Goal: Task Accomplishment & Management: Manage account settings

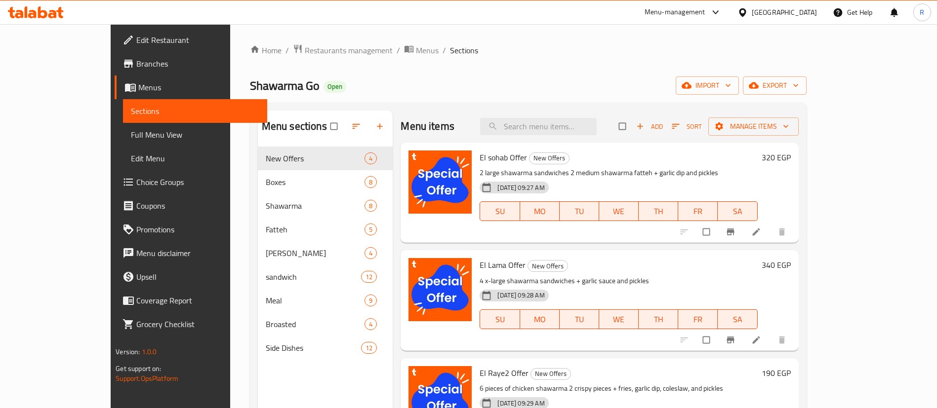
click at [705, 13] on div "Menu-management" at bounding box center [674, 12] width 61 height 12
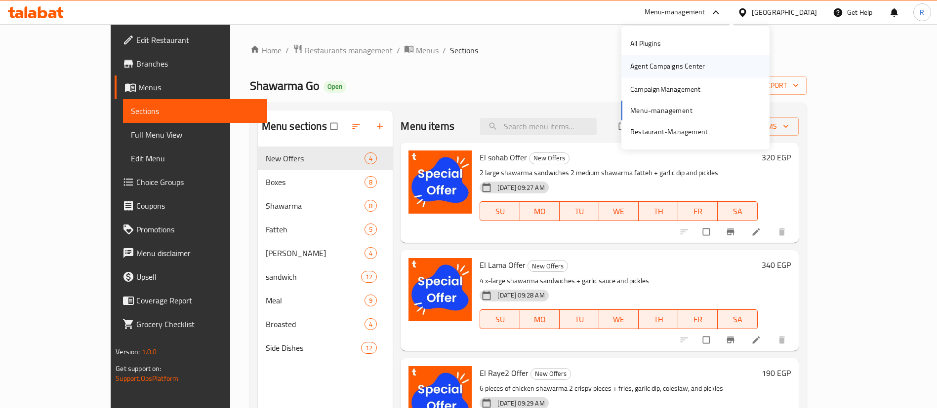
click at [669, 68] on div "Agent Campaigns Center" at bounding box center [667, 66] width 75 height 11
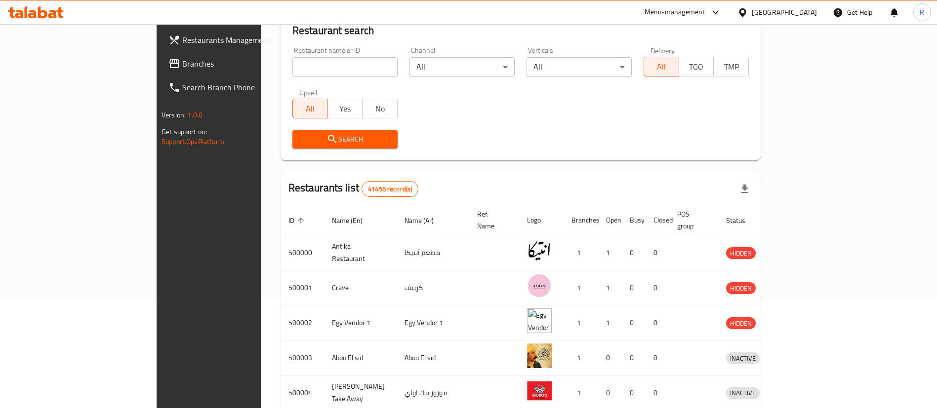
scroll to position [22, 0]
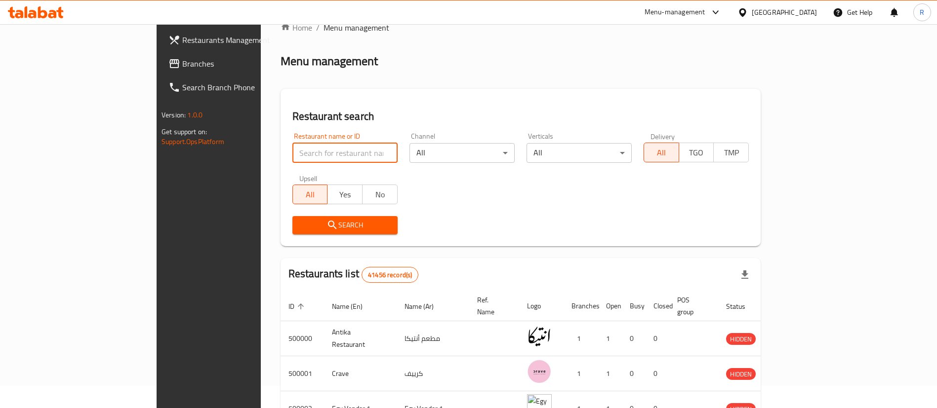
click at [294, 151] on input "search" at bounding box center [344, 153] width 105 height 20
paste input "702863"
type input "702863"
click at [313, 222] on span "Search" at bounding box center [344, 225] width 89 height 12
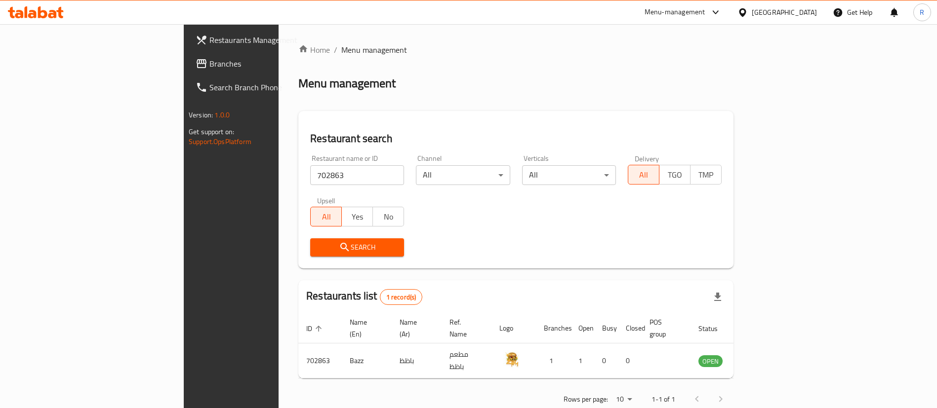
scroll to position [13, 0]
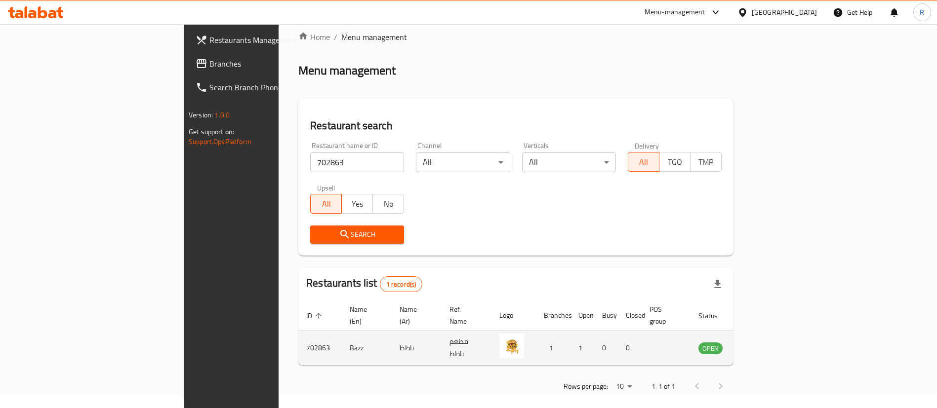
click at [762, 345] on icon "enhanced table" at bounding box center [756, 349] width 11 height 8
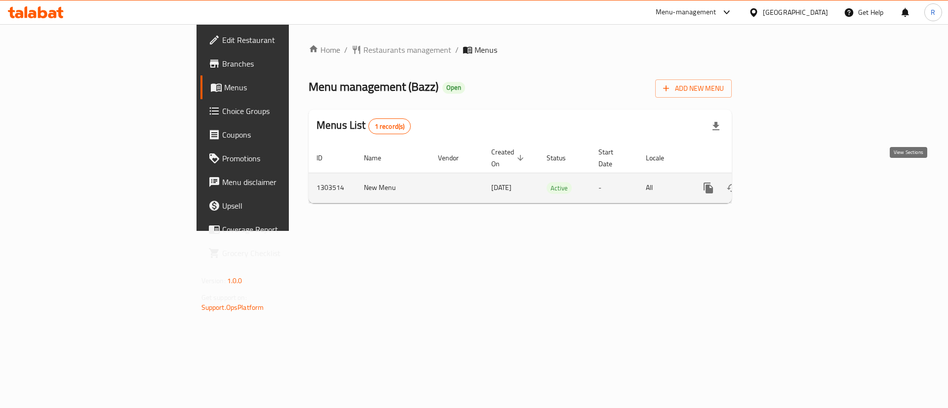
click at [786, 182] on icon "enhanced table" at bounding box center [780, 188] width 12 height 12
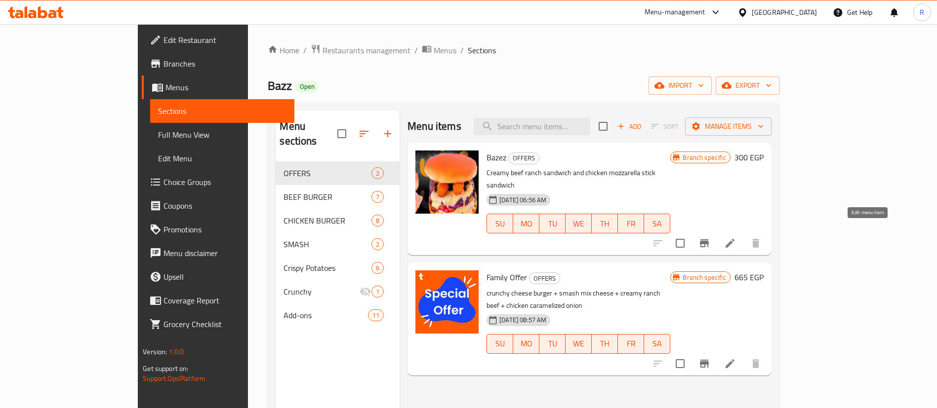
click at [736, 238] on icon at bounding box center [730, 244] width 12 height 12
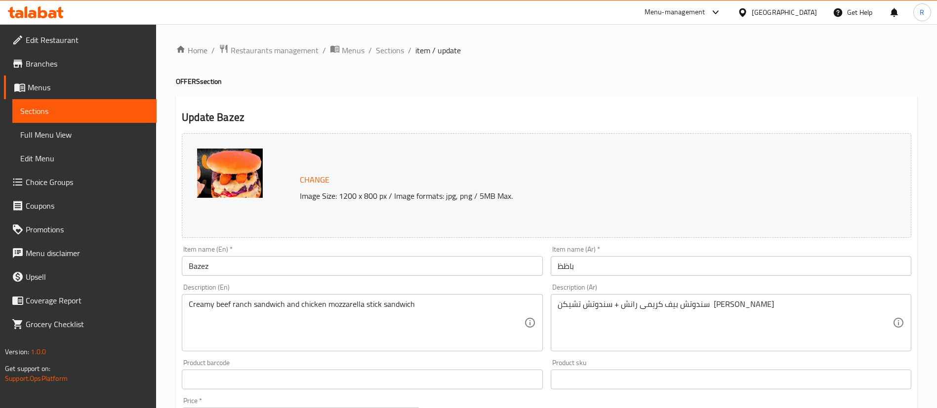
scroll to position [54, 0]
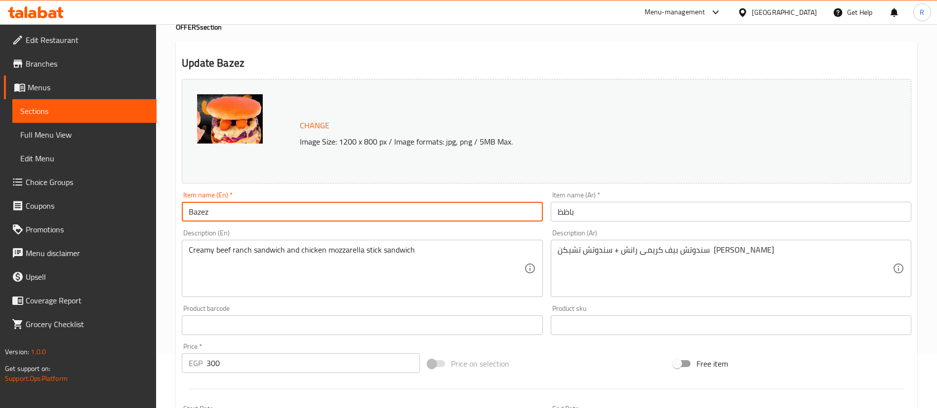
click at [225, 212] on input "Bazez" at bounding box center [362, 212] width 361 height 20
click at [225, 212] on input "Bazez Two sandwiches offer" at bounding box center [362, 212] width 361 height 20
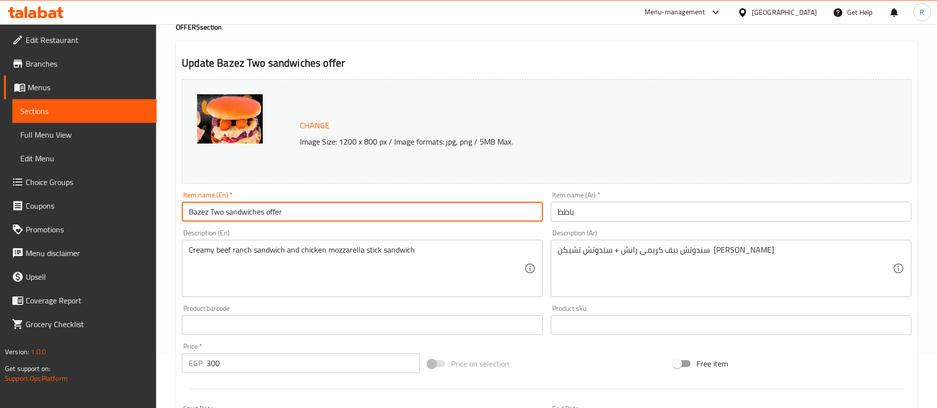
drag, startPoint x: 208, startPoint y: 213, endPoint x: 304, endPoint y: 205, distance: 95.6
click at [304, 205] on input "Bazez Two sandwiches offer" at bounding box center [362, 212] width 361 height 20
type input "Bazez Two sandwiches offer"
click at [579, 211] on input "باظظ" at bounding box center [731, 212] width 361 height 20
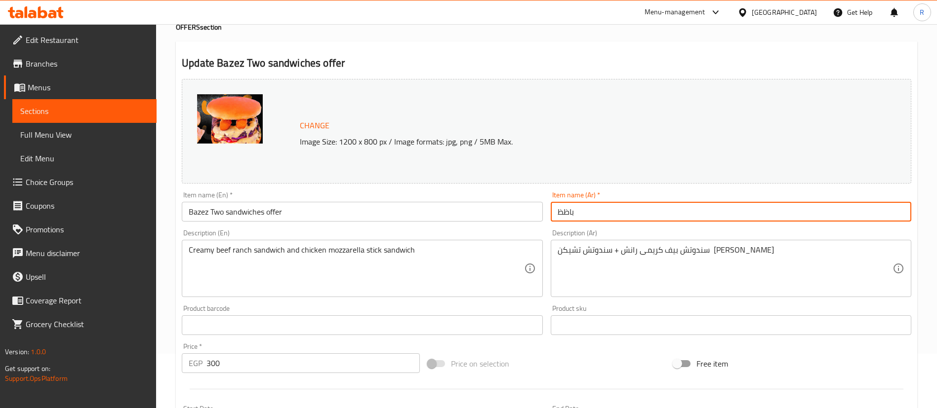
paste input "عرض ساندويتشين"
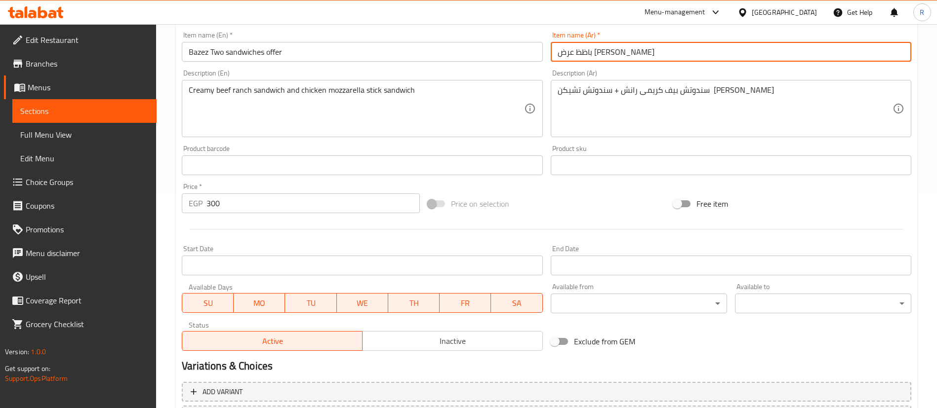
scroll to position [304, 0]
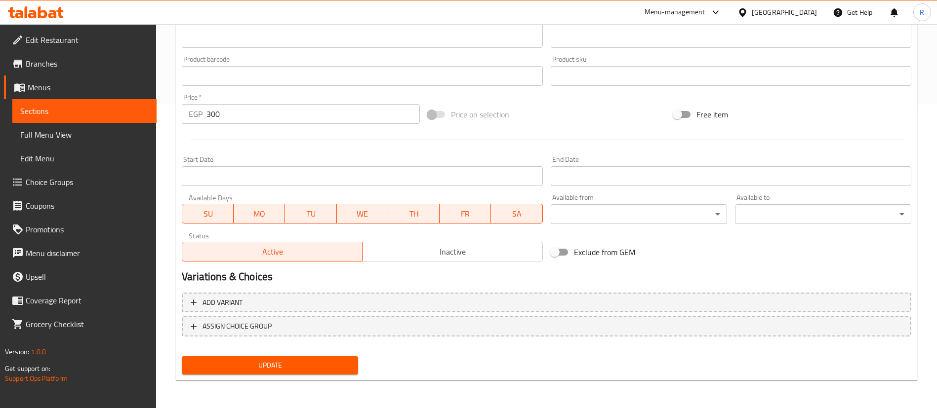
type input "باظظ عرض [PERSON_NAME]"
click at [287, 363] on span "Update" at bounding box center [270, 366] width 161 height 12
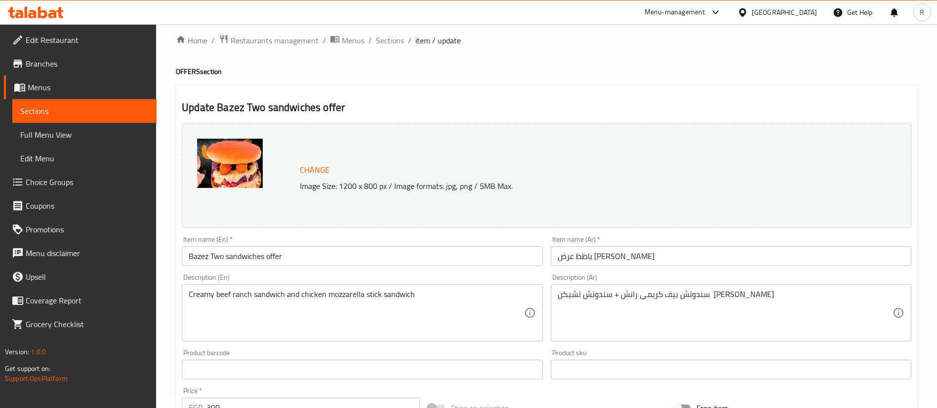
scroll to position [0, 0]
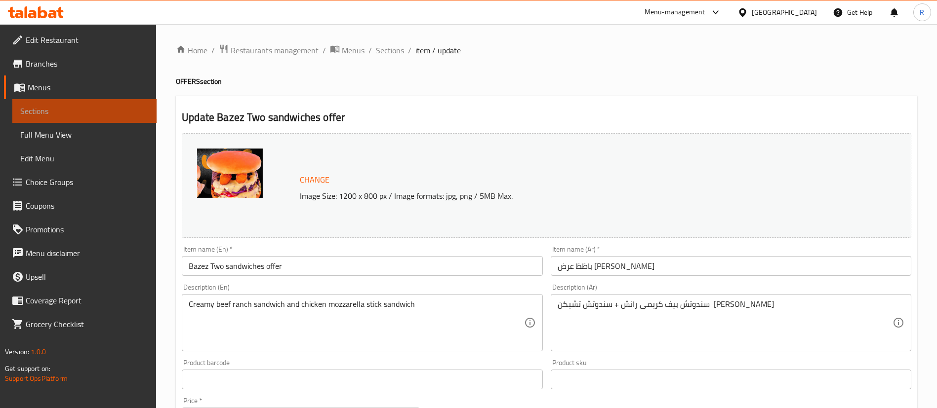
click at [53, 115] on span "Sections" at bounding box center [84, 111] width 128 height 12
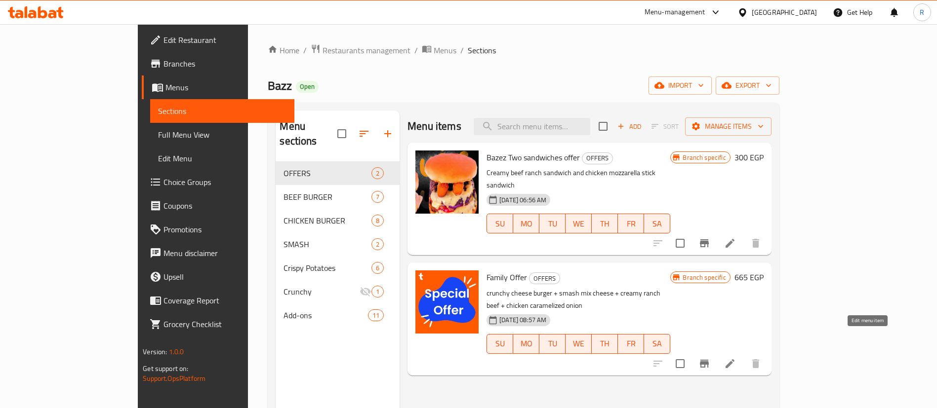
click at [736, 358] on icon at bounding box center [730, 364] width 12 height 12
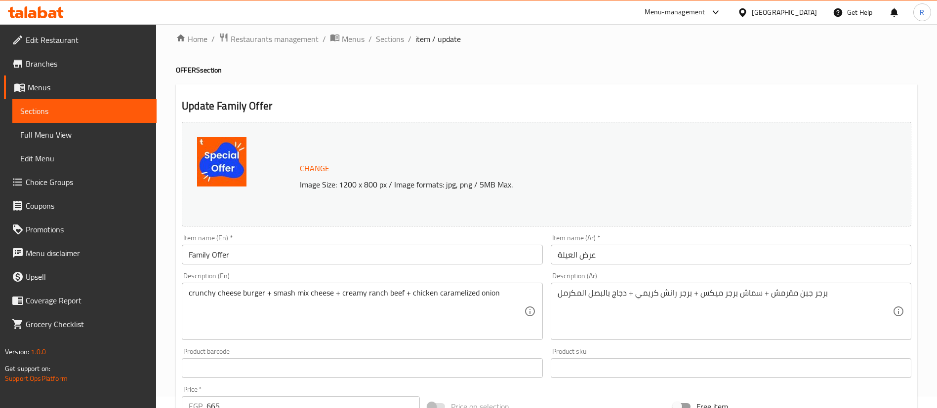
scroll to position [12, 0]
click at [438, 256] on input "Family Offer" at bounding box center [362, 254] width 361 height 20
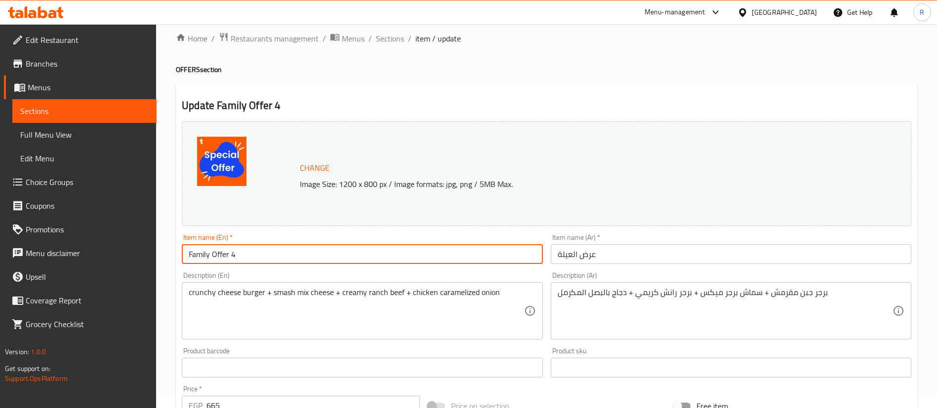
paste input "عرض ساندويتشين"
drag, startPoint x: 235, startPoint y: 257, endPoint x: 321, endPoint y: 262, distance: 86.0
click at [321, 262] on input "Family Offer 4 عرض ساندويتشين" at bounding box center [362, 254] width 361 height 20
click at [219, 255] on input "Family Offer 4 sandwiches offer" at bounding box center [362, 254] width 361 height 20
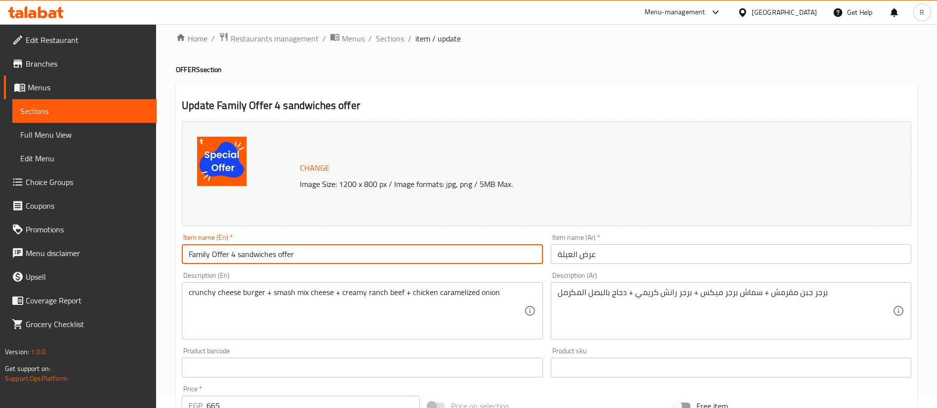
click at [285, 255] on input "Family Offer 4 sandwiches offer" at bounding box center [362, 254] width 361 height 20
click at [259, 257] on input "Family Offer 4 sandwiches" at bounding box center [362, 254] width 361 height 20
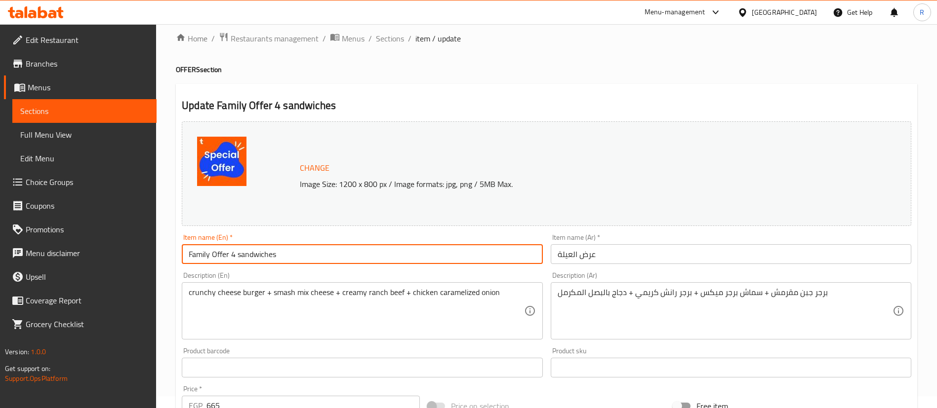
type input "Family Offer 4 sandwiches"
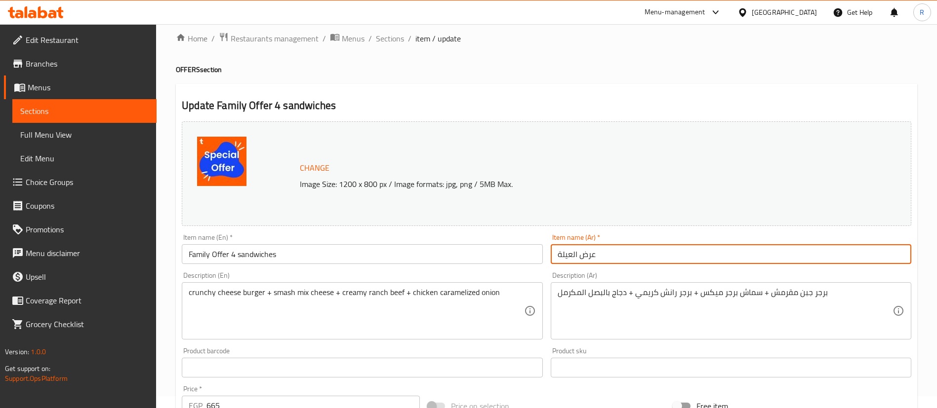
click at [570, 256] on input "عرض العيلة" at bounding box center [731, 254] width 361 height 20
paste input "ائلي 4 سندويشات"
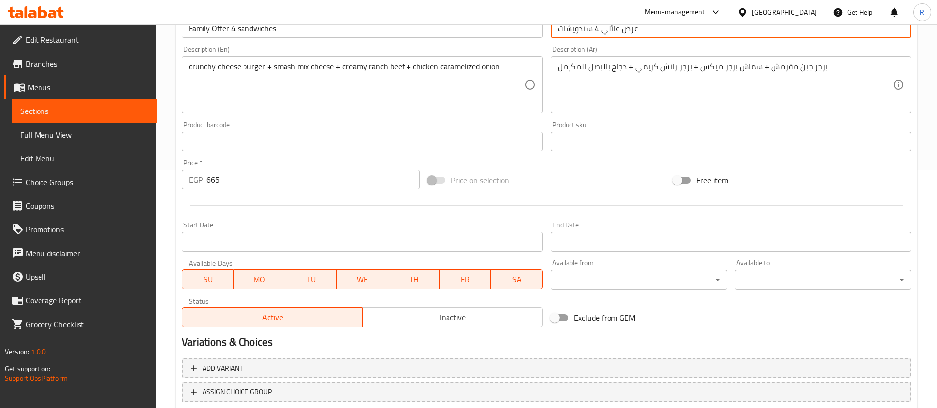
scroll to position [304, 0]
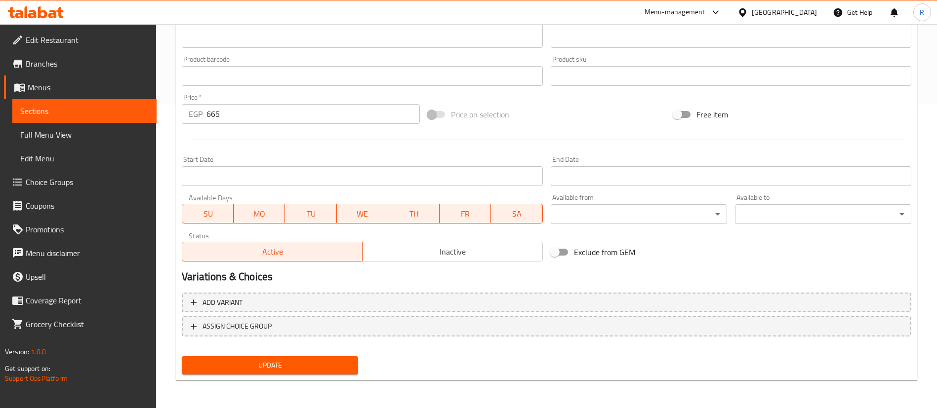
type input "عرض عائلي 4 سندويشات"
click at [296, 366] on span "Update" at bounding box center [270, 366] width 161 height 12
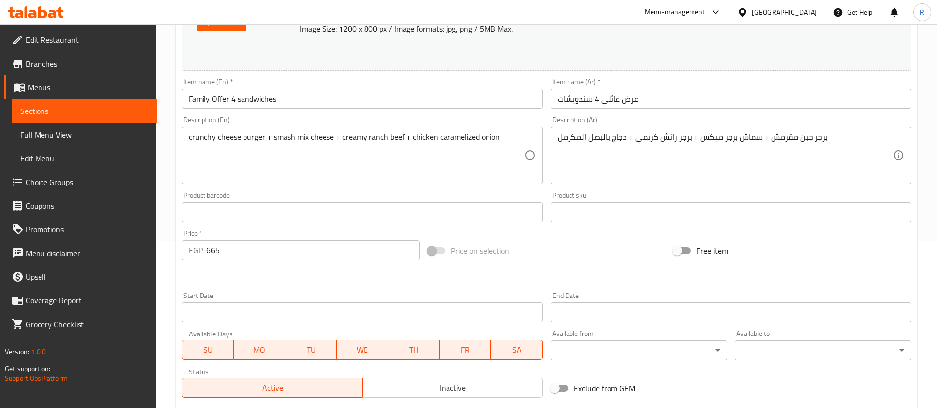
scroll to position [166, 0]
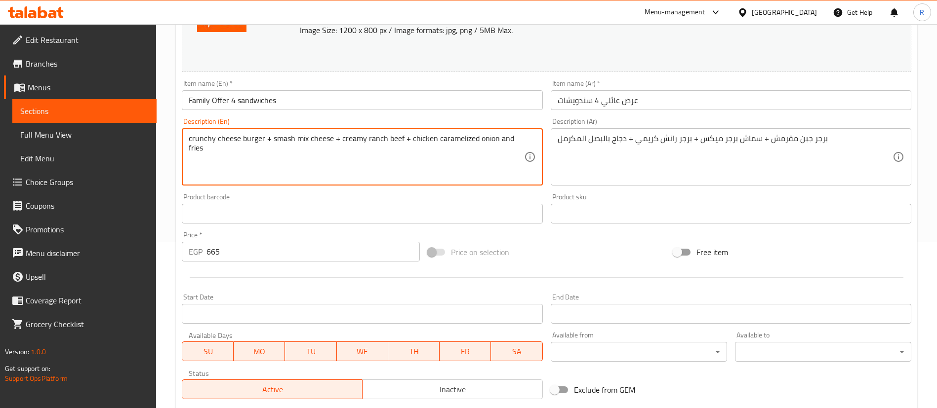
drag, startPoint x: 496, startPoint y: 140, endPoint x: 513, endPoint y: 150, distance: 19.1
click at [513, 150] on textarea "crunchy cheese burger + smash mix cheese + creamy ranch beef + chicken carameli…" at bounding box center [356, 157] width 335 height 47
type textarea "crunchy cheese burger + smash mix cheese + creamy ranch beef + chicken carameli…"
click at [555, 142] on div "برجر جبن مقرمش + سماش برجر ميكس + برجر رانش كريمي + دجاج بالبصل المكرمل Descrip…" at bounding box center [731, 156] width 361 height 57
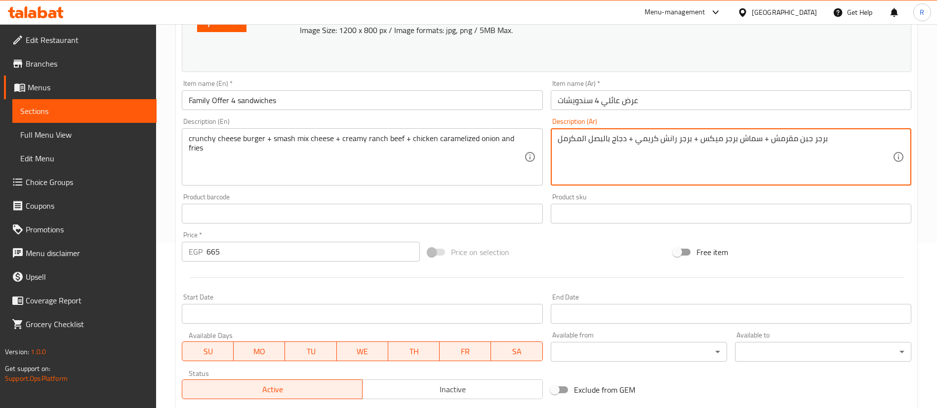
paste textarea "والبطاطا المقلية"
click at [842, 141] on textarea "برجر جبن مقرمش + سماش برجر ميكس + برجر رانش كريمي + دجاج بالبصل المكرمل" at bounding box center [725, 157] width 335 height 47
paste textarea "والبطاطا المقلية"
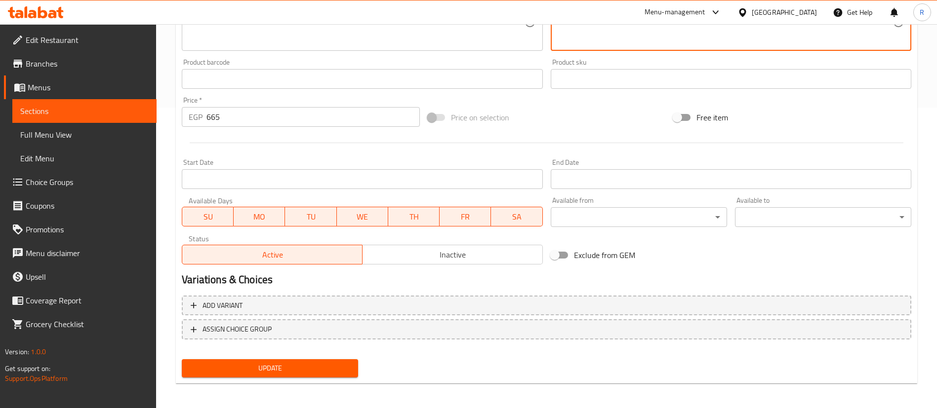
scroll to position [304, 0]
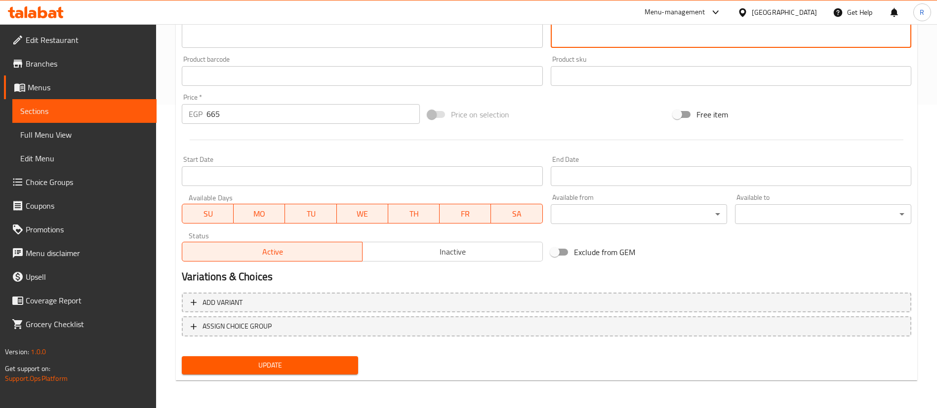
type textarea "برجر جبن مقرمش + سماش برجر ميكس + برجر رانش كريمي + دجاج بالبصل المكرمل والبطاط…"
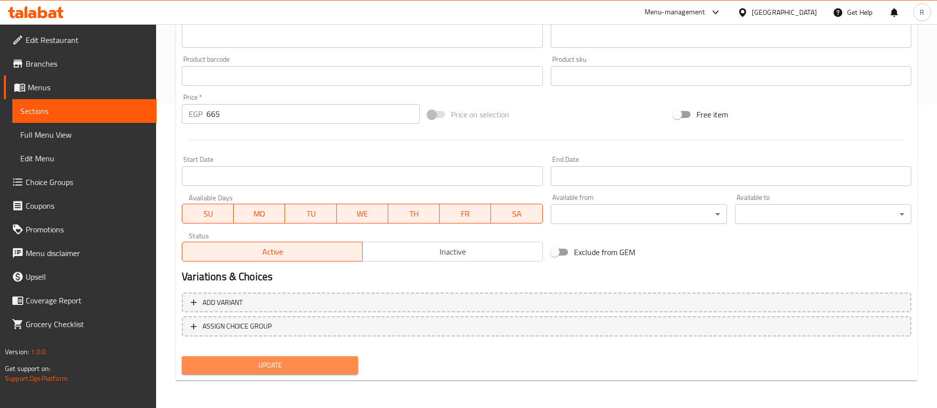
click at [297, 363] on span "Update" at bounding box center [270, 366] width 161 height 12
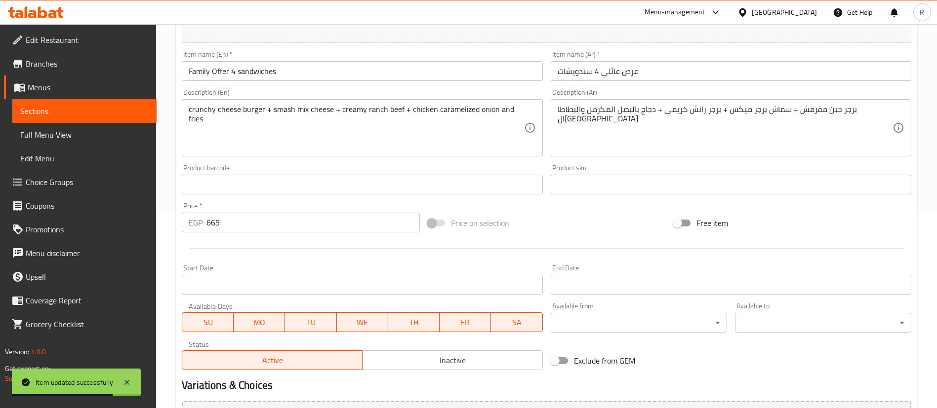
scroll to position [196, 0]
click at [80, 108] on span "Sections" at bounding box center [84, 111] width 128 height 12
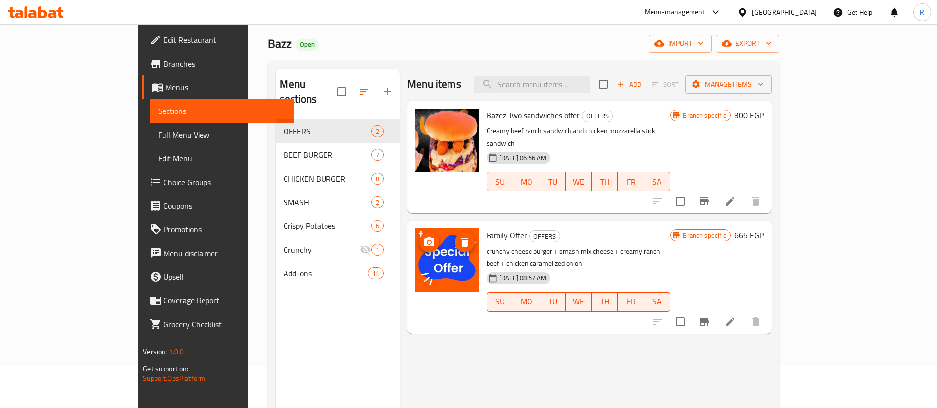
scroll to position [21, 0]
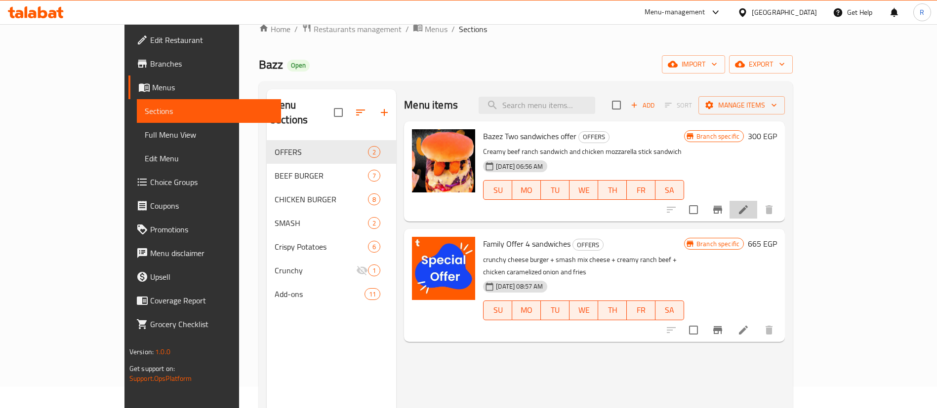
click at [749, 207] on icon at bounding box center [743, 210] width 12 height 12
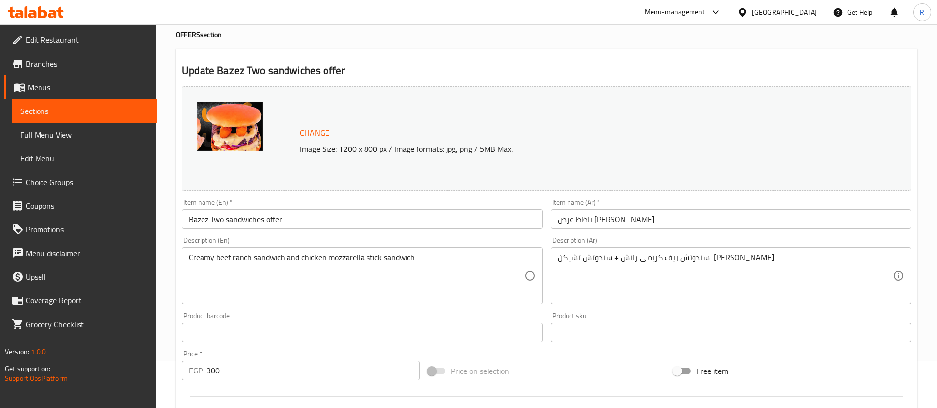
scroll to position [62, 0]
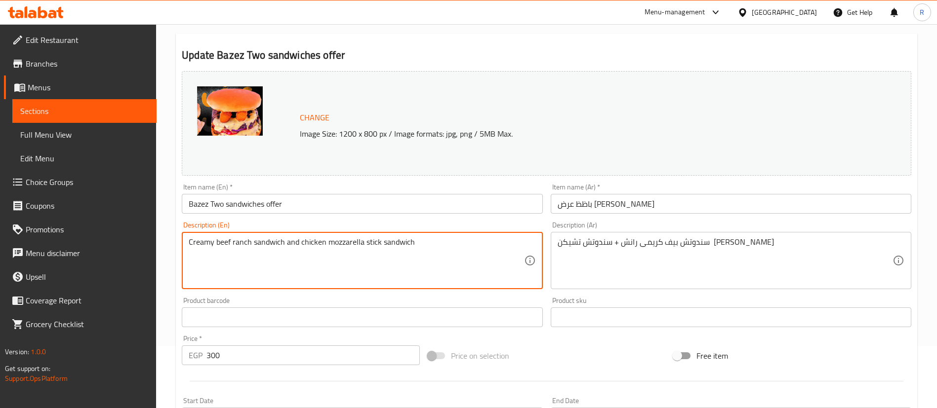
type textarea "Creamy beef ranch sandwich and chicken mozzarella stick sandwich"
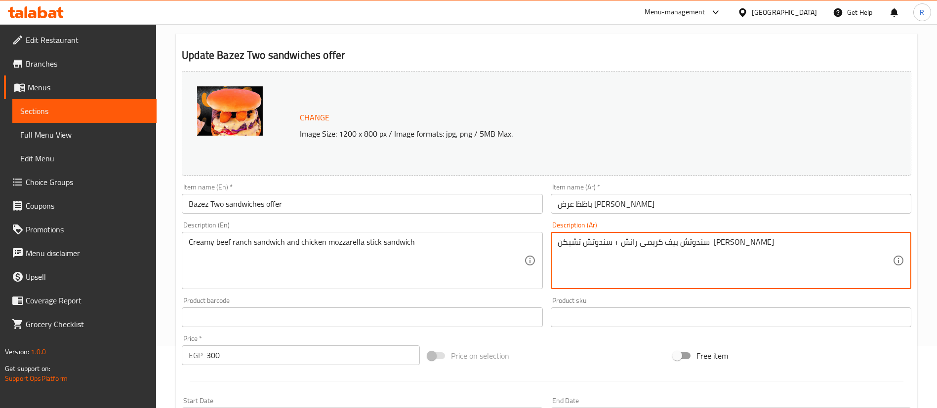
paste textarea "والبطاطا المقلية"
type textarea "سندوتش بيف كريمى رانش + سندوتش تشيكن موتزاريلا ستيك والبطاطا المقلية"
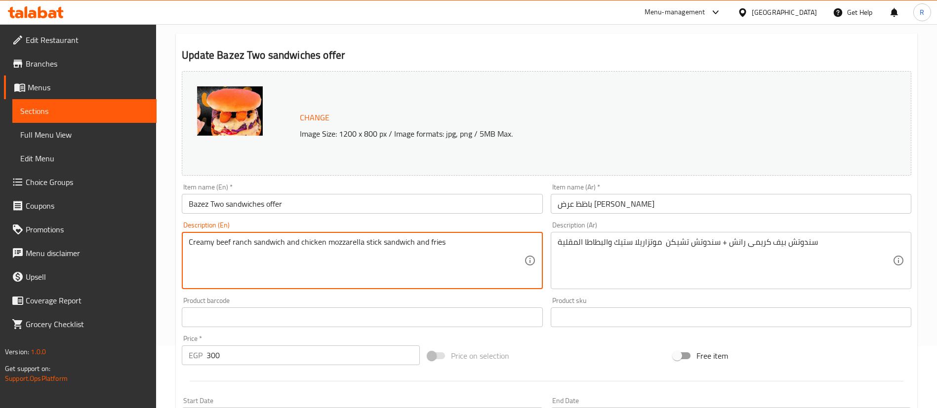
scroll to position [304, 0]
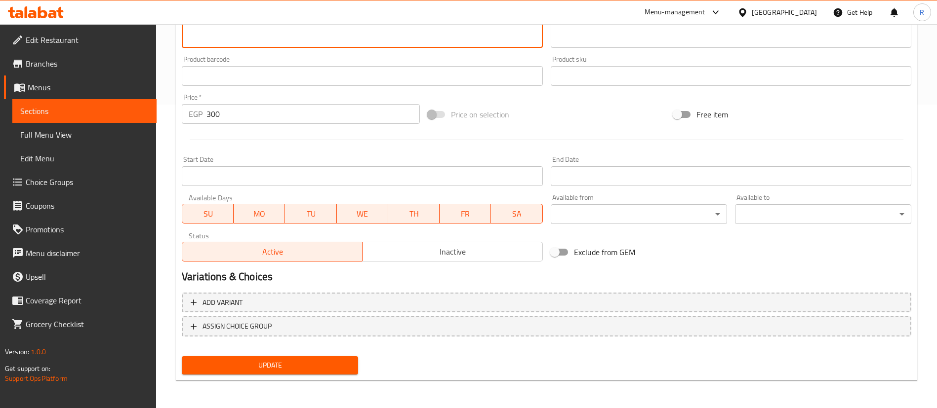
type textarea "Creamy beef ranch sandwich and chicken mozzarella stick sandwich and fries"
click at [283, 362] on span "Update" at bounding box center [270, 366] width 161 height 12
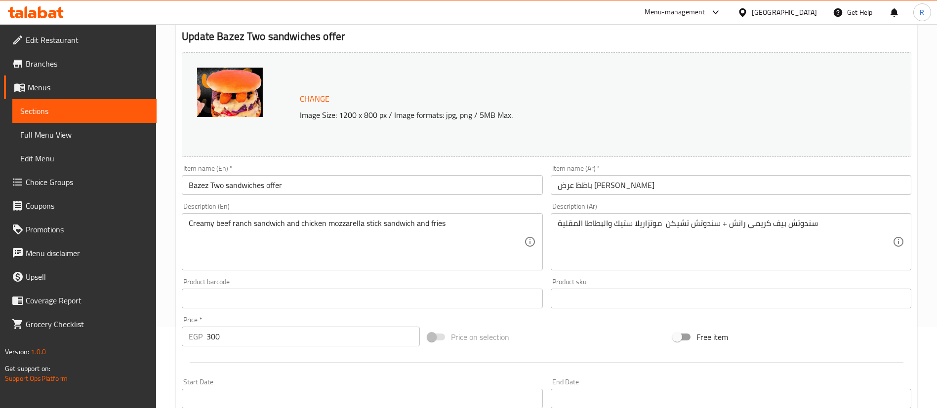
scroll to position [35, 0]
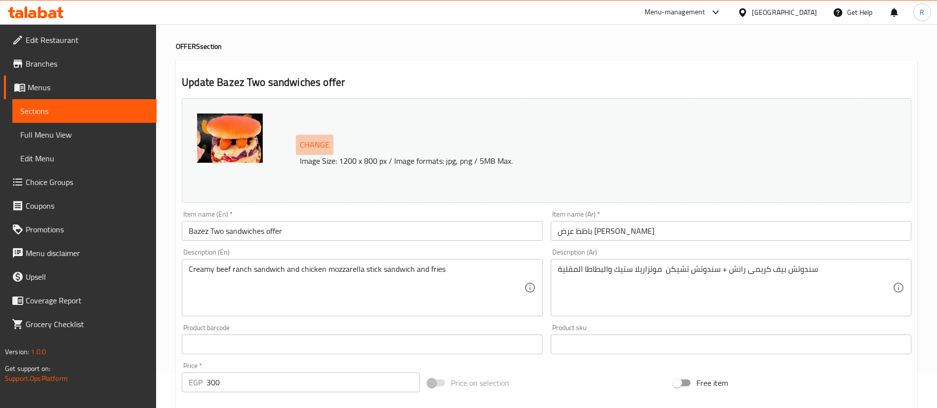
click at [324, 144] on span "Change" at bounding box center [315, 145] width 30 height 14
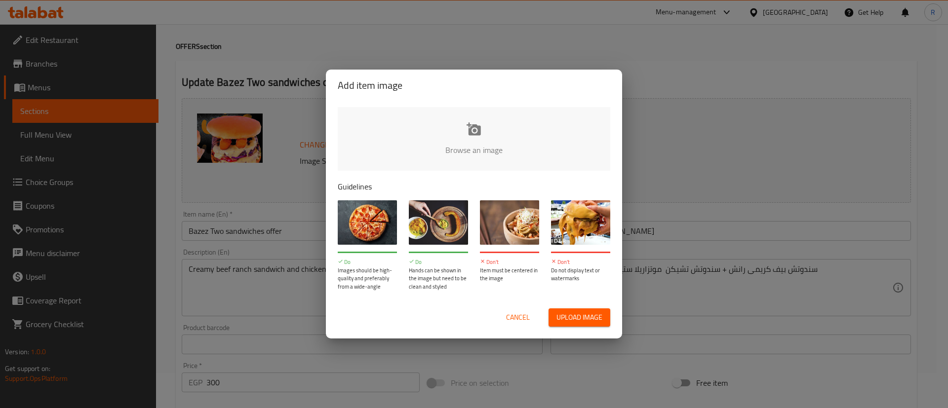
click at [484, 130] on input "file" at bounding box center [808, 153] width 940 height 92
type input "C:\fakepath\WhatsApp Image [DATE] 12.14.42 PM.jpeg"
click at [584, 318] on span "Upload image" at bounding box center [580, 318] width 46 height 12
click at [582, 325] on button "Upload image" at bounding box center [580, 318] width 62 height 18
click at [521, 315] on span "Cancel" at bounding box center [518, 318] width 24 height 12
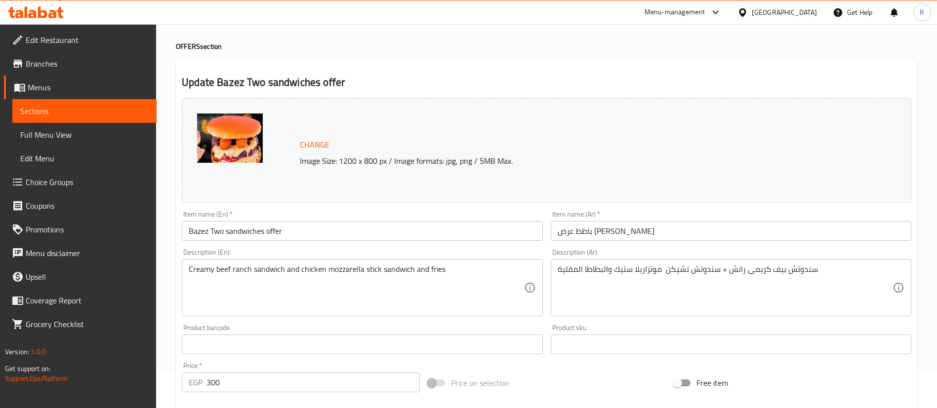
click at [319, 144] on span "Change" at bounding box center [315, 145] width 30 height 14
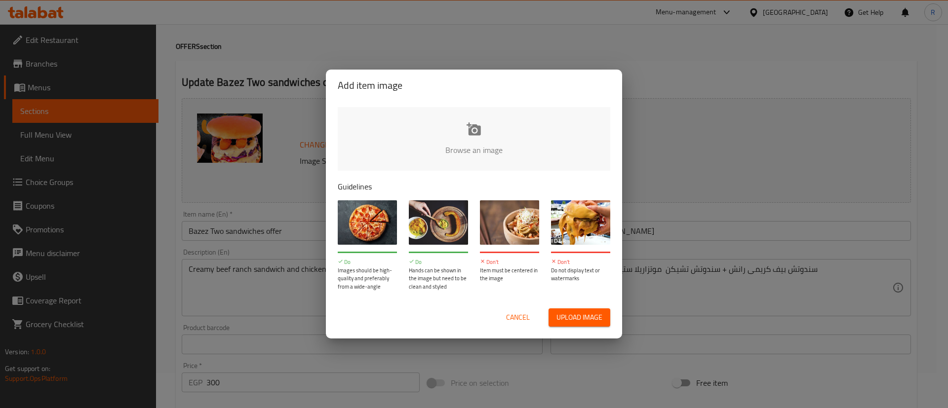
click at [487, 132] on input "file" at bounding box center [808, 153] width 940 height 92
type input "C:\fakepath\WhatsApp Image [DATE] 12.14.42 PM.jpeg"
click at [520, 322] on span "Cancel" at bounding box center [518, 318] width 24 height 12
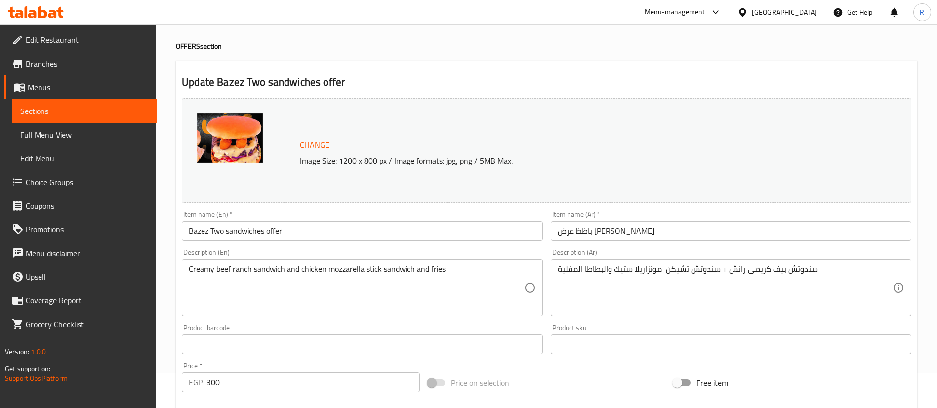
click at [124, 111] on span "Sections" at bounding box center [84, 111] width 128 height 12
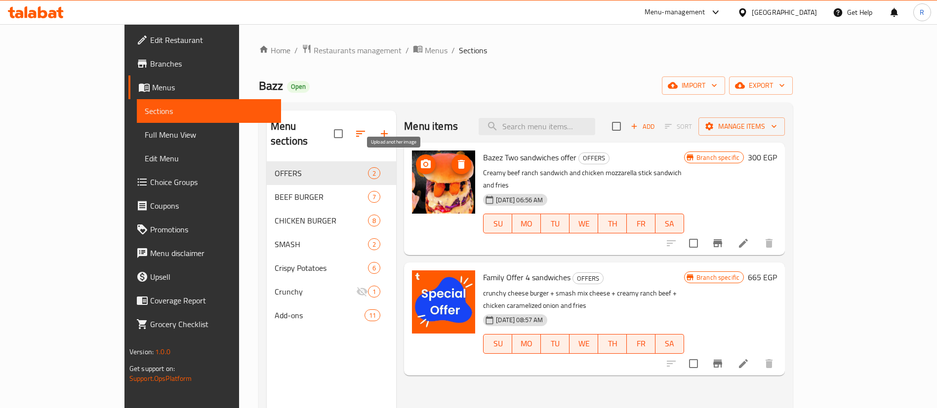
click at [421, 167] on icon "upload picture" at bounding box center [426, 164] width 10 height 9
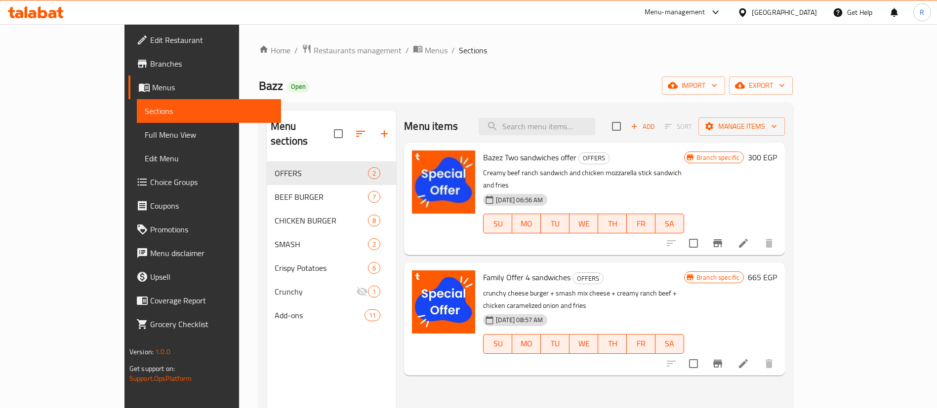
click at [705, 12] on div "Menu-management" at bounding box center [674, 12] width 61 height 12
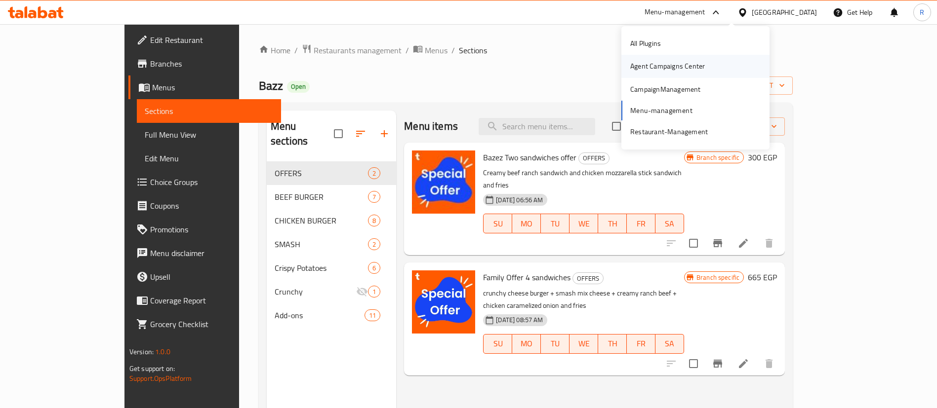
click at [691, 72] on div "Agent Campaigns Center" at bounding box center [667, 66] width 75 height 11
